Goal: Task Accomplishment & Management: Manage account settings

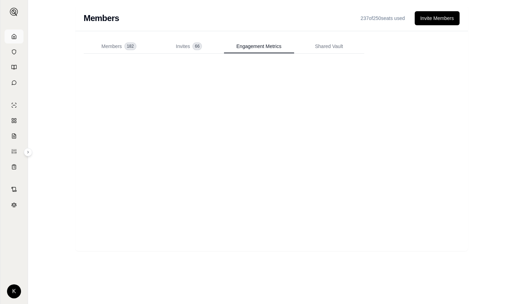
click at [14, 34] on icon at bounding box center [14, 36] width 4 height 5
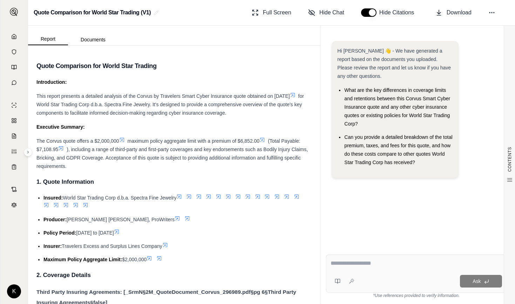
scroll to position [1181, 0]
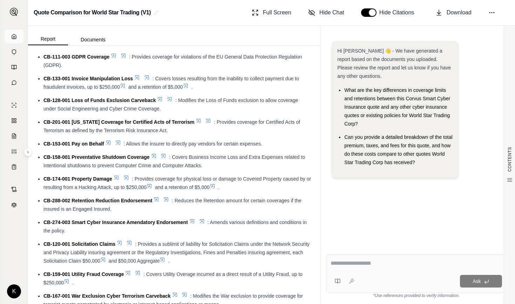
click at [13, 34] on icon at bounding box center [14, 36] width 4 height 5
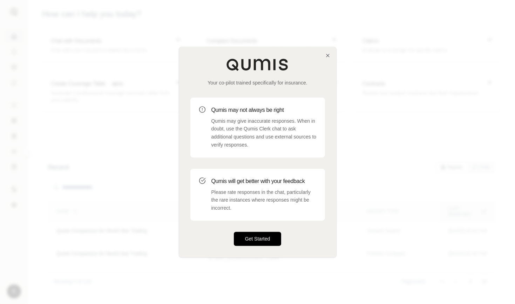
click at [261, 241] on button "Get Started" at bounding box center [258, 239] width 48 height 14
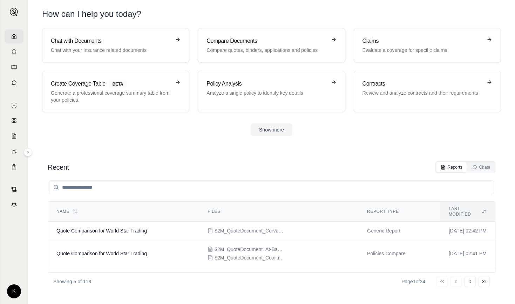
click at [165, 187] on input "search" at bounding box center [271, 187] width 445 height 14
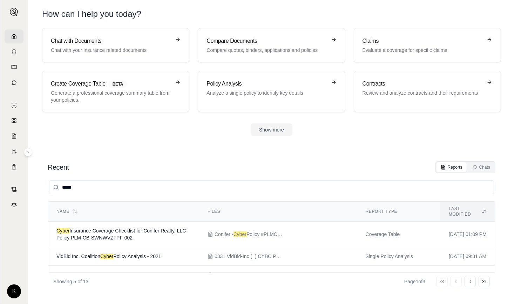
drag, startPoint x: 88, startPoint y: 186, endPoint x: 54, endPoint y: 180, distance: 34.6
click at [54, 180] on input "*****" at bounding box center [271, 187] width 445 height 14
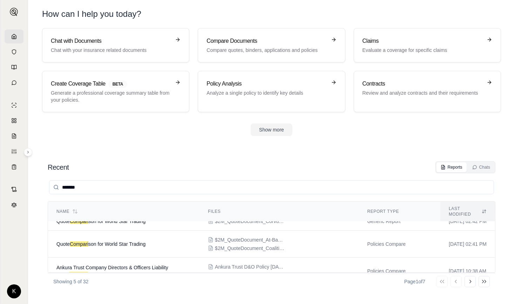
scroll to position [9, 0]
click at [73, 188] on input "*******" at bounding box center [271, 187] width 445 height 14
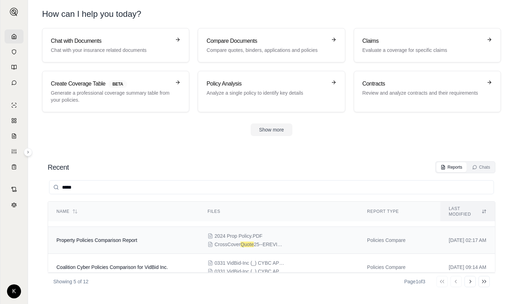
scroll to position [0, 0]
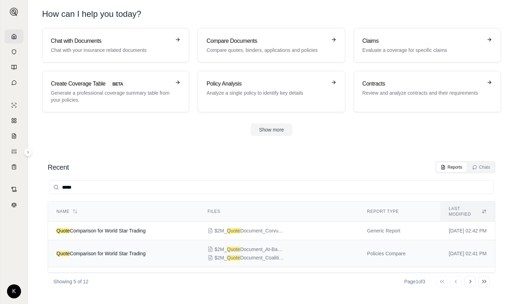
type input "*****"
click at [116, 241] on td "Quote Comparison for World Star Trading" at bounding box center [123, 253] width 151 height 27
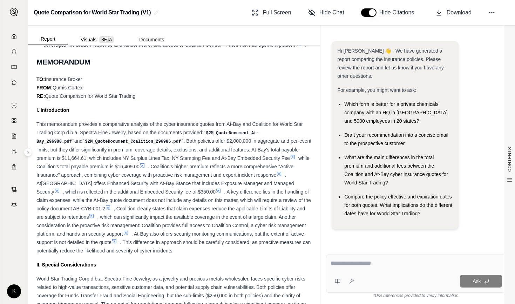
scroll to position [359, 0]
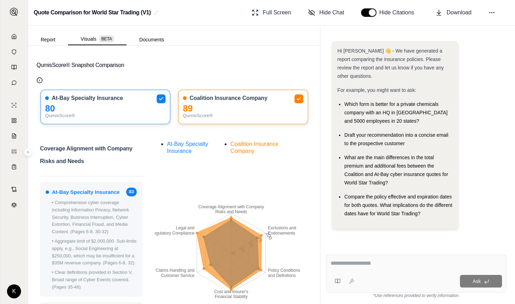
scroll to position [91, 0]
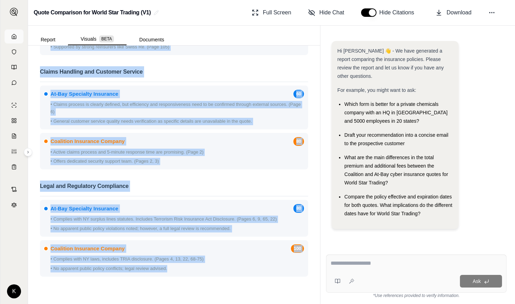
click at [13, 34] on icon at bounding box center [14, 36] width 4 height 5
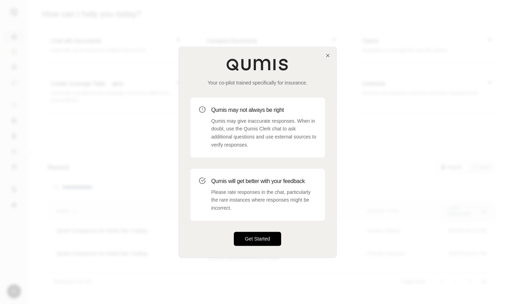
click at [261, 241] on button "Get Started" at bounding box center [258, 239] width 48 height 14
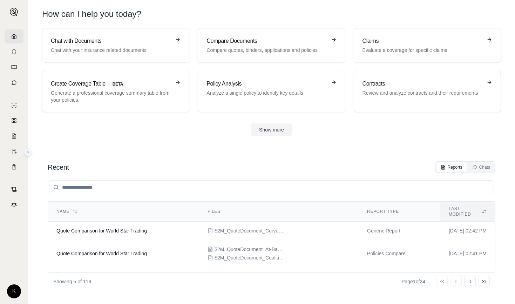
click at [27, 153] on icon at bounding box center [28, 152] width 4 height 4
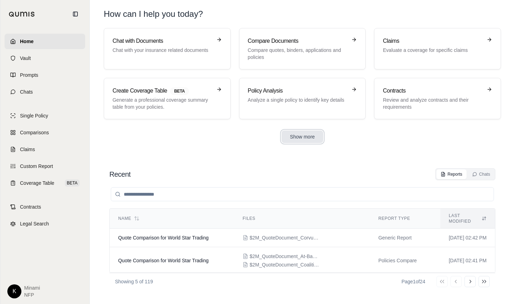
click at [299, 134] on button "Show more" at bounding box center [303, 136] width 42 height 13
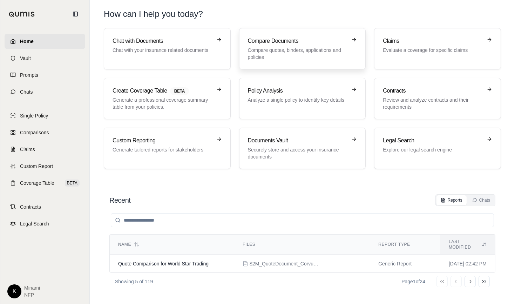
click at [285, 40] on h3 "Compare Documents" at bounding box center [298, 41] width 100 height 8
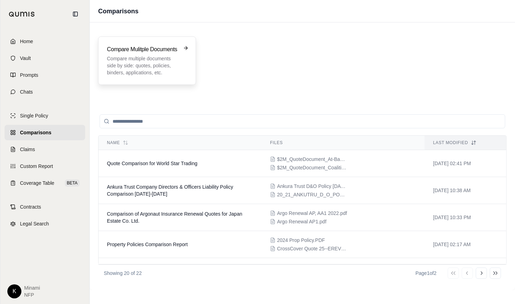
click at [143, 53] on h3 "Compare Mulitple Documents" at bounding box center [142, 49] width 71 height 8
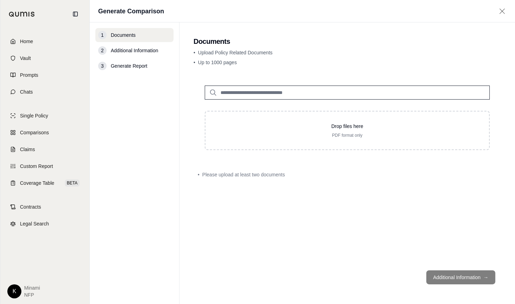
click at [277, 91] on input "search" at bounding box center [347, 93] width 285 height 14
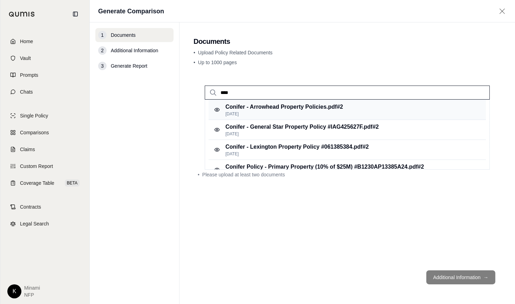
type input "****"
click at [292, 111] on p "Jul 24, 2025" at bounding box center [285, 114] width 118 height 6
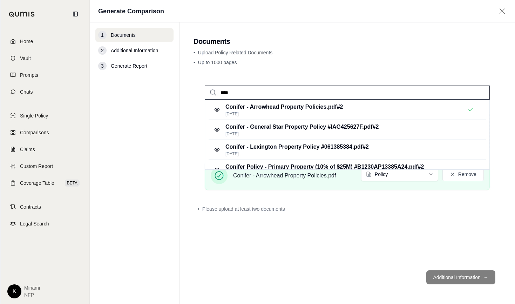
click at [281, 91] on input "****" at bounding box center [347, 93] width 285 height 14
click at [290, 133] on p "Jul 24, 2025" at bounding box center [303, 134] width 154 height 6
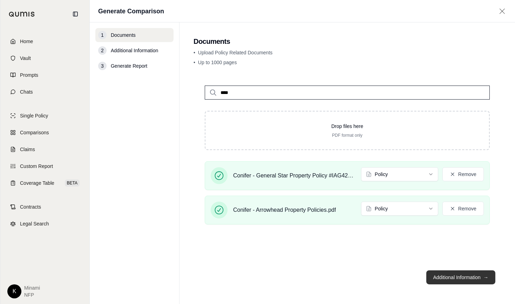
click at [449, 281] on button "Additional Information →" at bounding box center [461, 277] width 69 height 14
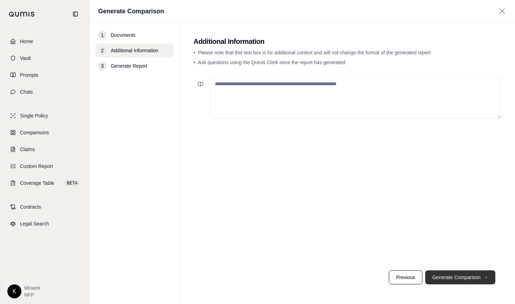
click at [456, 276] on button "Generate Comparison →" at bounding box center [461, 277] width 70 height 14
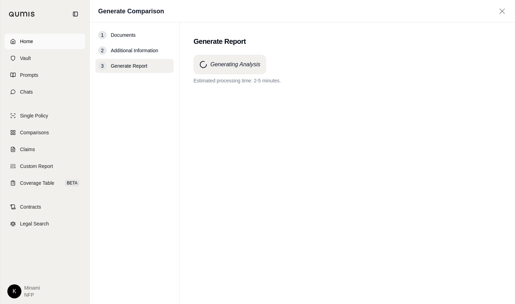
click at [29, 41] on span "Home" at bounding box center [26, 41] width 13 height 7
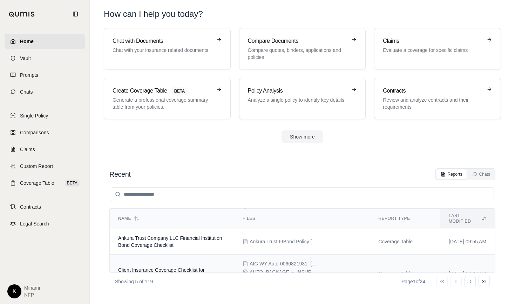
scroll to position [43, 0]
click at [180, 237] on span "Ankura Trust Company LLC Financial Institution Bond Coverage Checklist" at bounding box center [170, 243] width 104 height 13
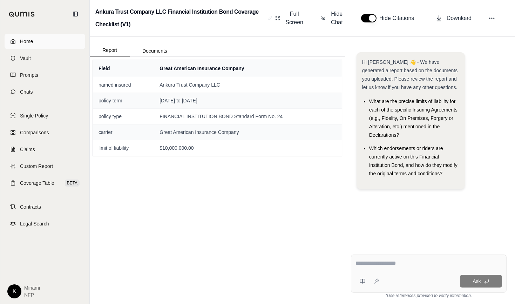
click at [25, 41] on span "Home" at bounding box center [26, 41] width 13 height 7
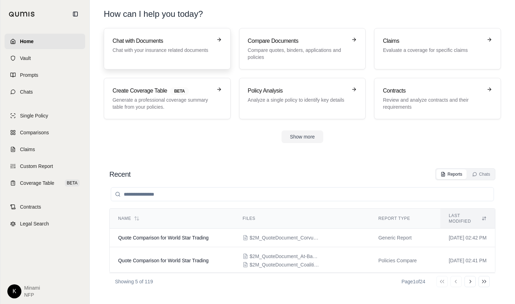
click at [129, 47] on p "Chat with your insurance related documents" at bounding box center [163, 50] width 100 height 7
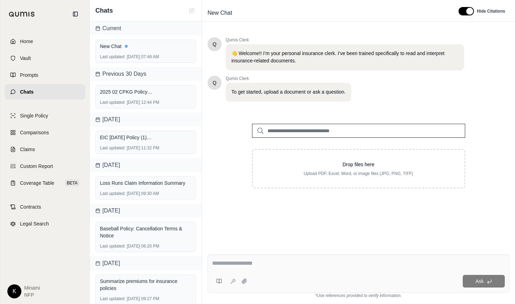
click at [346, 127] on input "search" at bounding box center [358, 131] width 213 height 14
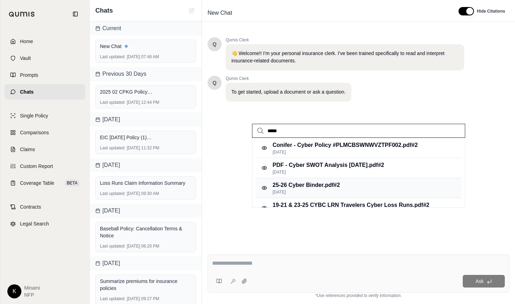
type input "*****"
click at [322, 189] on p "May 20, 2025" at bounding box center [306, 192] width 67 height 6
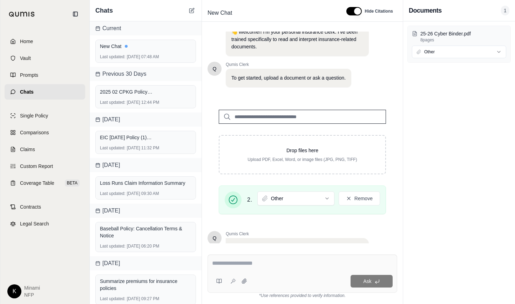
scroll to position [94, 0]
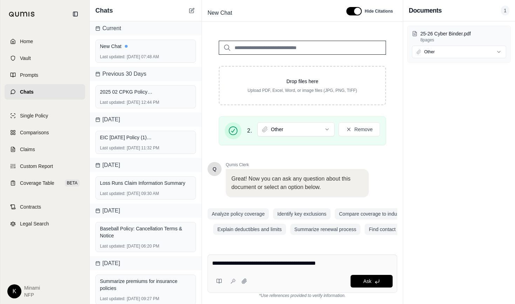
type textarea "**********"
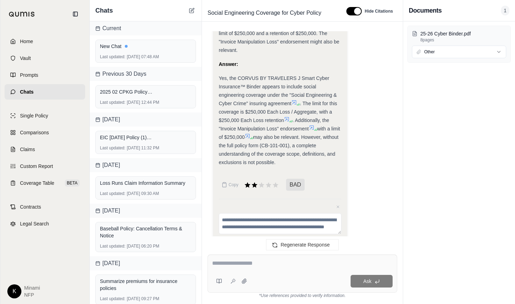
scroll to position [591, 0]
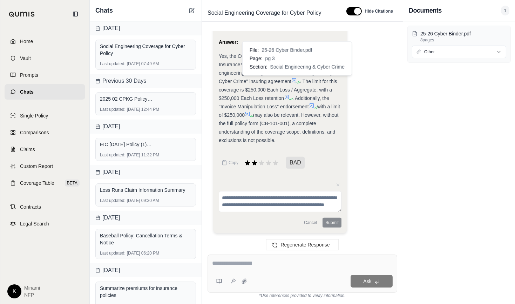
click at [296, 78] on icon at bounding box center [295, 81] width 6 height 6
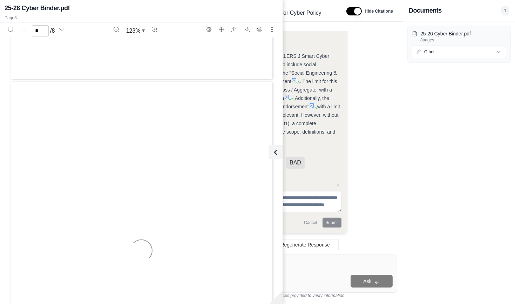
type input "*"
click at [277, 151] on icon at bounding box center [274, 152] width 8 height 8
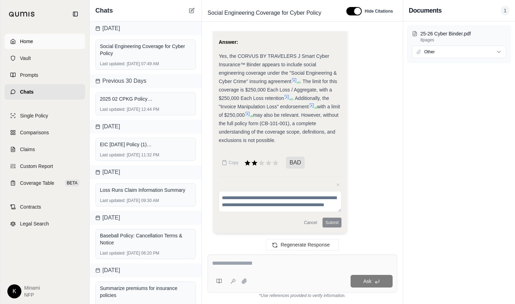
click at [29, 40] on span "Home" at bounding box center [26, 41] width 13 height 7
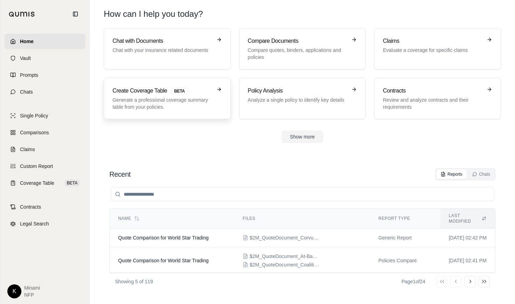
click at [152, 94] on h3 "Create Coverage Table BETA" at bounding box center [163, 91] width 100 height 8
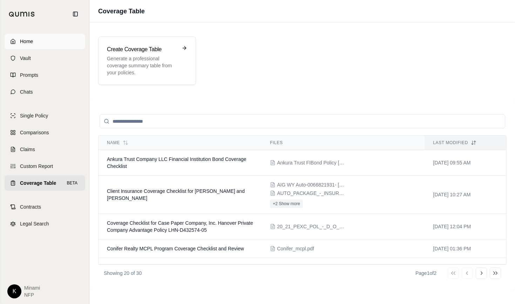
click at [26, 41] on span "Home" at bounding box center [26, 41] width 13 height 7
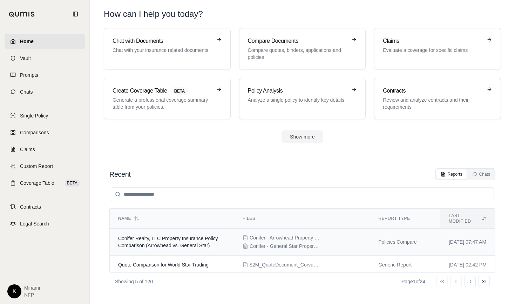
click at [134, 234] on td "Conifer Realty, LLC Property Insurance Policy Comparison (Arrowhead vs. General…" at bounding box center [172, 242] width 125 height 27
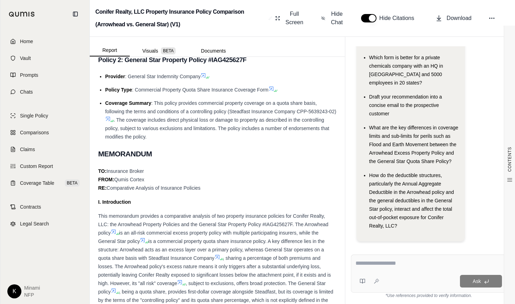
scroll to position [297, 0]
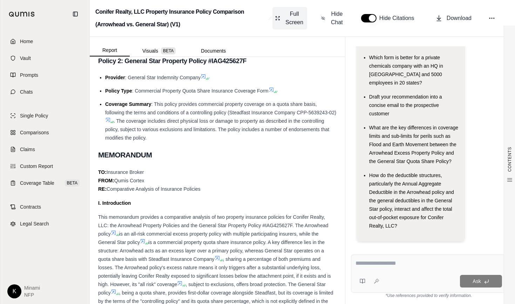
click at [293, 21] on span "Full Screen" at bounding box center [295, 18] width 20 height 17
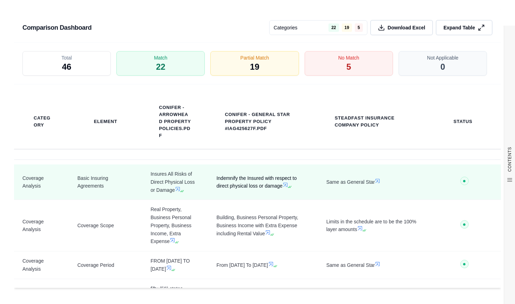
scroll to position [0, 0]
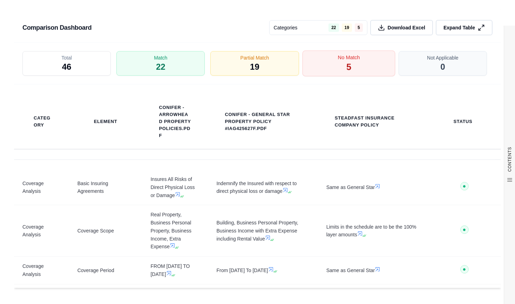
click at [338, 59] on span "No Match" at bounding box center [349, 57] width 22 height 7
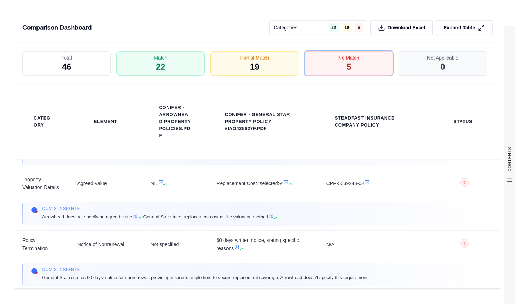
scroll to position [170, 0]
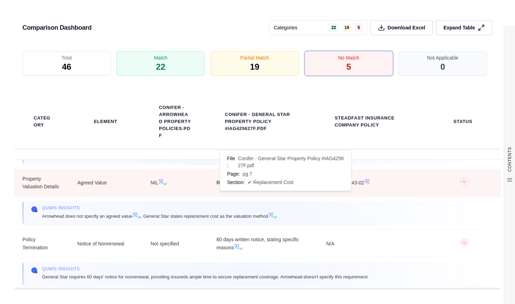
click at [285, 184] on icon at bounding box center [287, 182] width 4 height 4
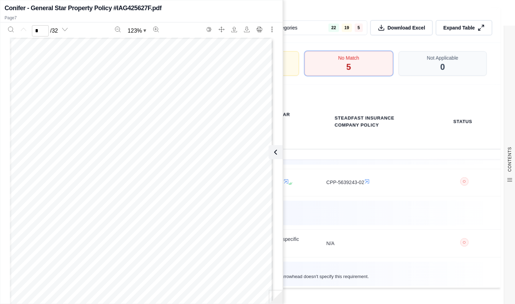
scroll to position [2046, 0]
type input "*"
click at [277, 150] on icon at bounding box center [274, 152] width 8 height 8
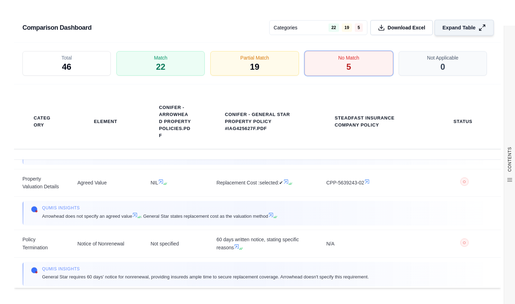
click at [458, 23] on button "Expand Table" at bounding box center [465, 28] width 60 height 16
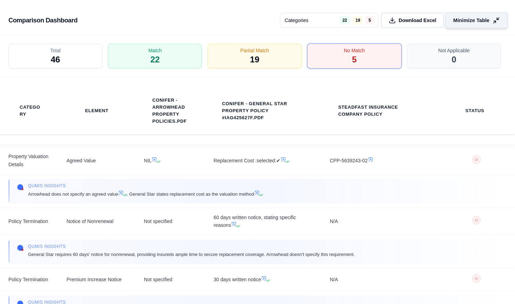
scroll to position [978, 0]
click at [458, 23] on span "Minimize Table" at bounding box center [472, 20] width 36 height 7
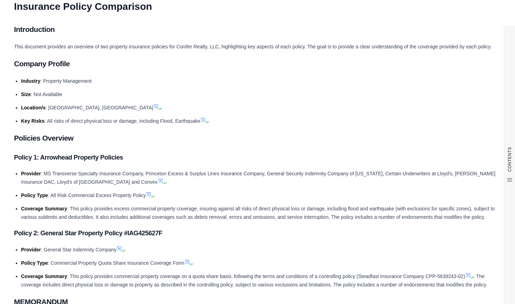
scroll to position [0, 0]
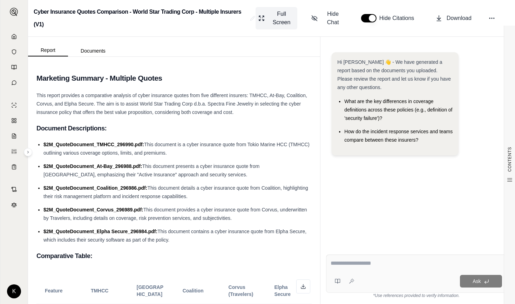
click at [277, 19] on span "Full Screen" at bounding box center [282, 18] width 26 height 17
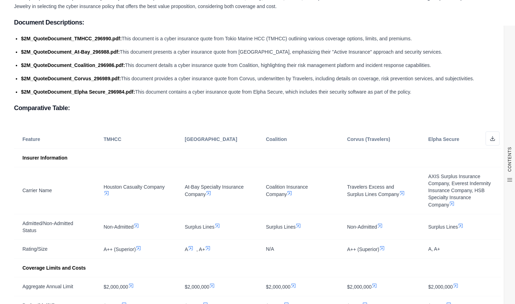
scroll to position [46, 0]
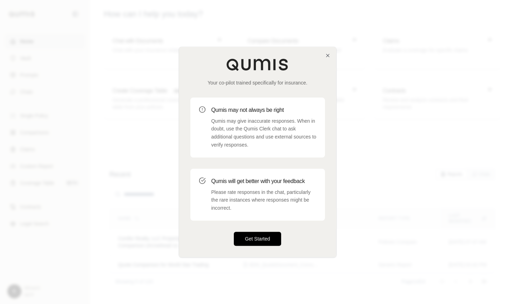
click at [255, 242] on button "Get Started" at bounding box center [258, 239] width 48 height 14
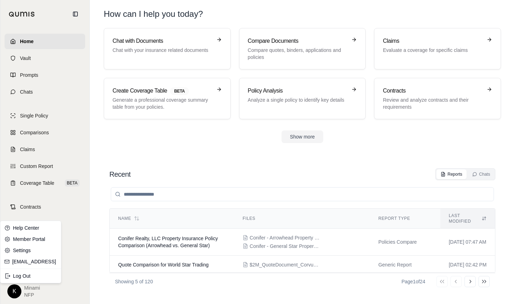
click at [13, 293] on html "Home Vault Prompts Chats Single Policy Comparisons Claims Custom Report Coverag…" at bounding box center [257, 152] width 515 height 304
click at [35, 239] on link "Member Portal" at bounding box center [31, 239] width 58 height 11
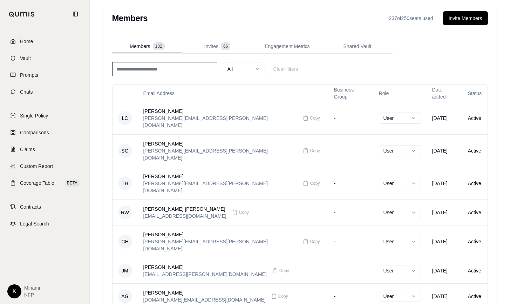
click at [188, 68] on input at bounding box center [164, 69] width 105 height 14
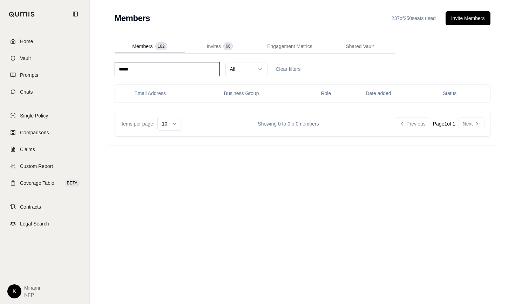
drag, startPoint x: 188, startPoint y: 68, endPoint x: 105, endPoint y: 73, distance: 82.5
click at [105, 73] on div "Members 237 of 250 seats used Invite Members Members 182 Invites 66 Engagement …" at bounding box center [303, 75] width 404 height 151
type input "****"
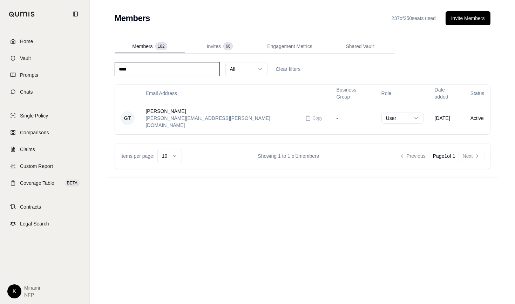
drag, startPoint x: 136, startPoint y: 66, endPoint x: 93, endPoint y: 68, distance: 43.6
click at [93, 68] on div "Members 237 of 250 seats used Invite Members Members 182 Invites 66 Engagement …" at bounding box center [303, 152] width 426 height 304
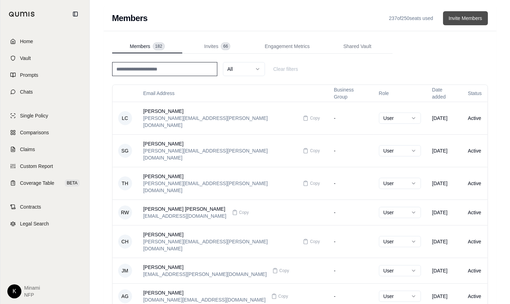
click at [460, 18] on button "Invite Members" at bounding box center [465, 18] width 45 height 14
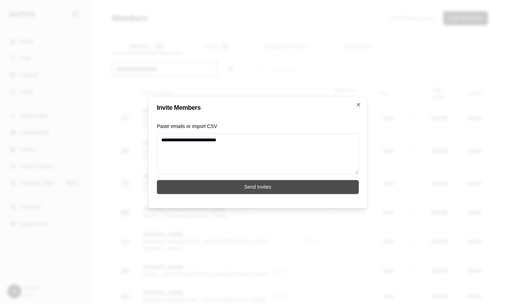
type textarea "**********"
click at [240, 186] on button "Send Invites" at bounding box center [258, 187] width 202 height 14
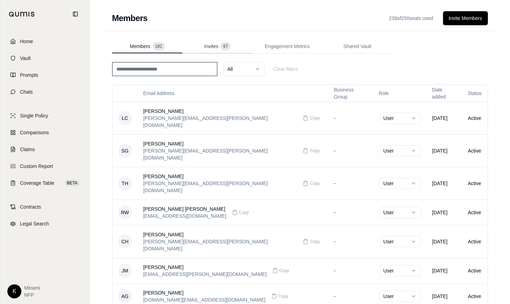
click at [214, 47] on span "Invites" at bounding box center [212, 46] width 14 height 7
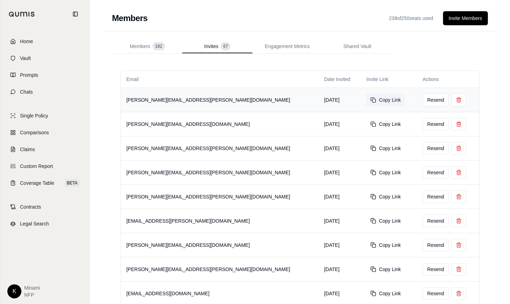
click at [367, 99] on button "Copy Link" at bounding box center [386, 100] width 39 height 13
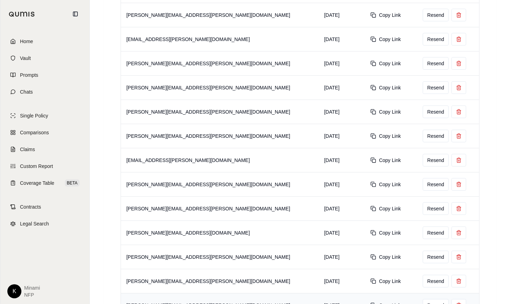
scroll to position [521, 0]
click at [165, 226] on td "[PERSON_NAME][EMAIL_ADDRESS][DOMAIN_NAME]" at bounding box center [220, 232] width 198 height 24
